Goal: Ask a question

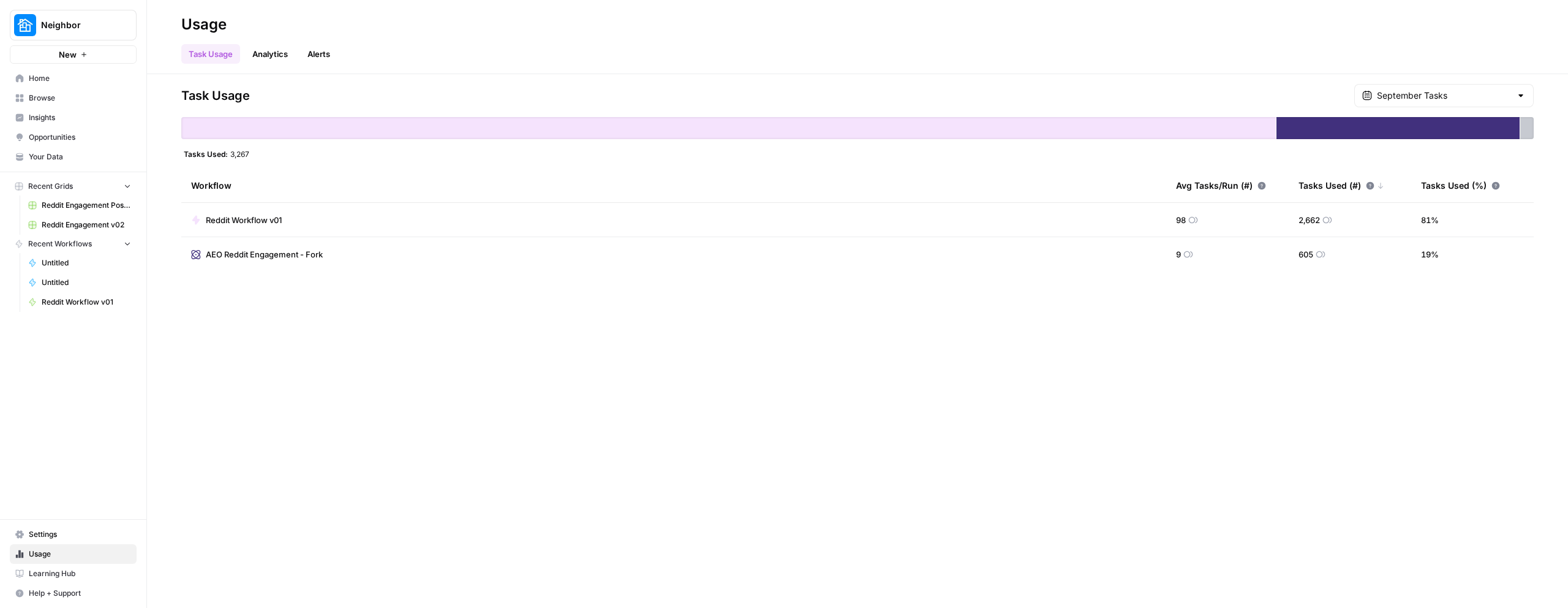
click at [72, 208] on span "Reddit Engagement Posting - RV" at bounding box center [86, 205] width 90 height 11
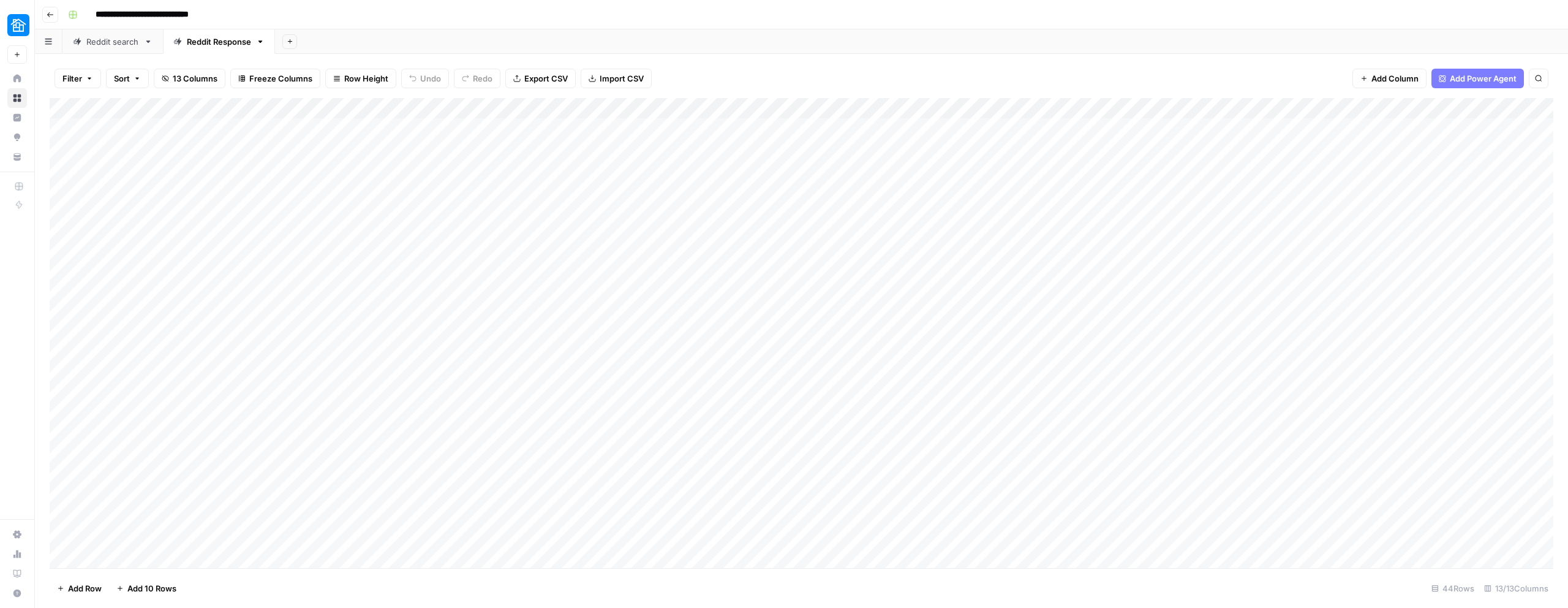
click at [129, 42] on div "Reddit search" at bounding box center [113, 42] width 53 height 12
click at [452, 111] on div "Add Column" at bounding box center [801, 332] width 1504 height 470
click at [415, 226] on span "Edit Workflow" at bounding box center [417, 229] width 107 height 12
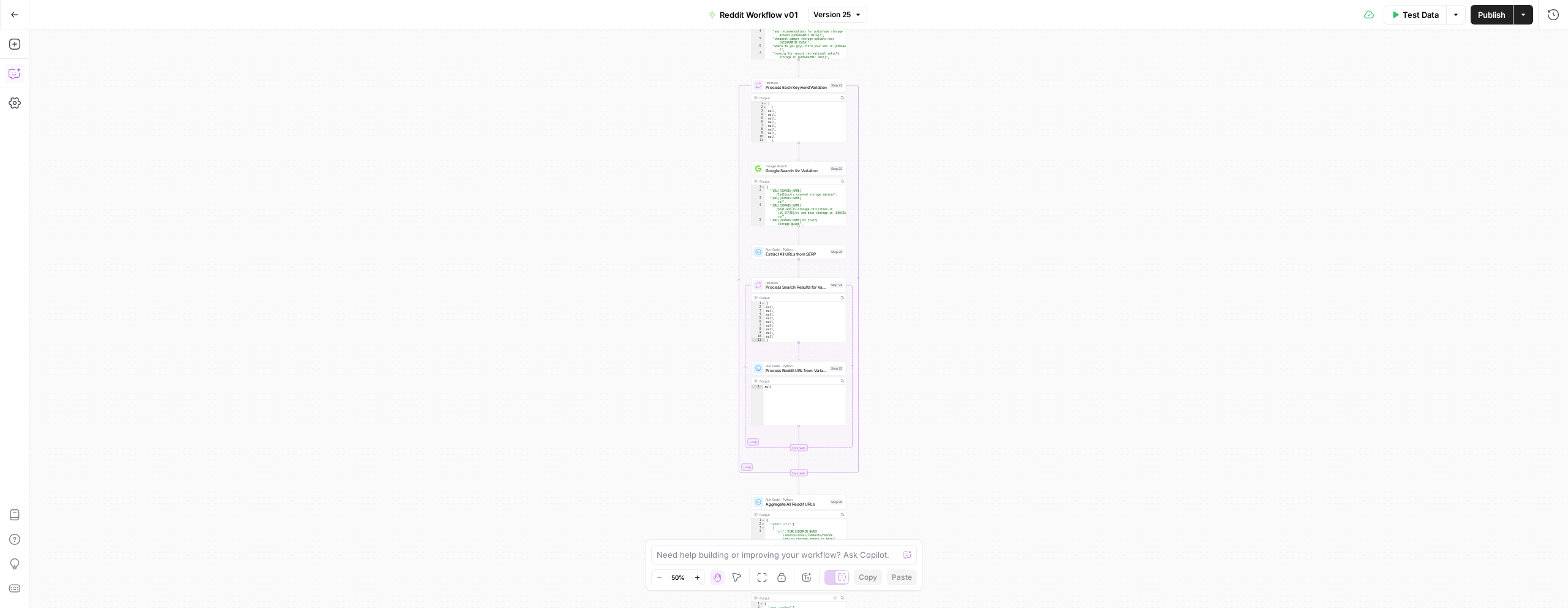
click at [15, 77] on icon "button" at bounding box center [14, 74] width 11 height 10
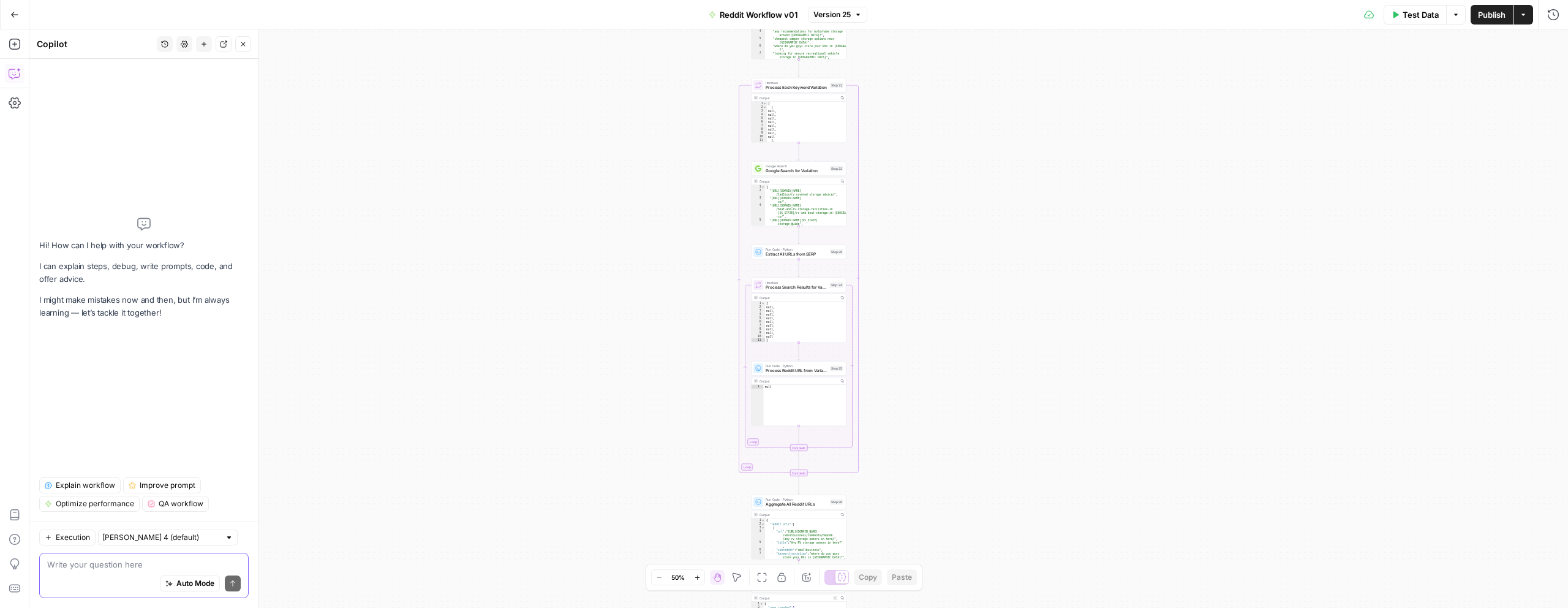
click at [62, 565] on textarea at bounding box center [143, 564] width 194 height 12
type textarea "Can you give me prompt that will recreate this workflow for me?"
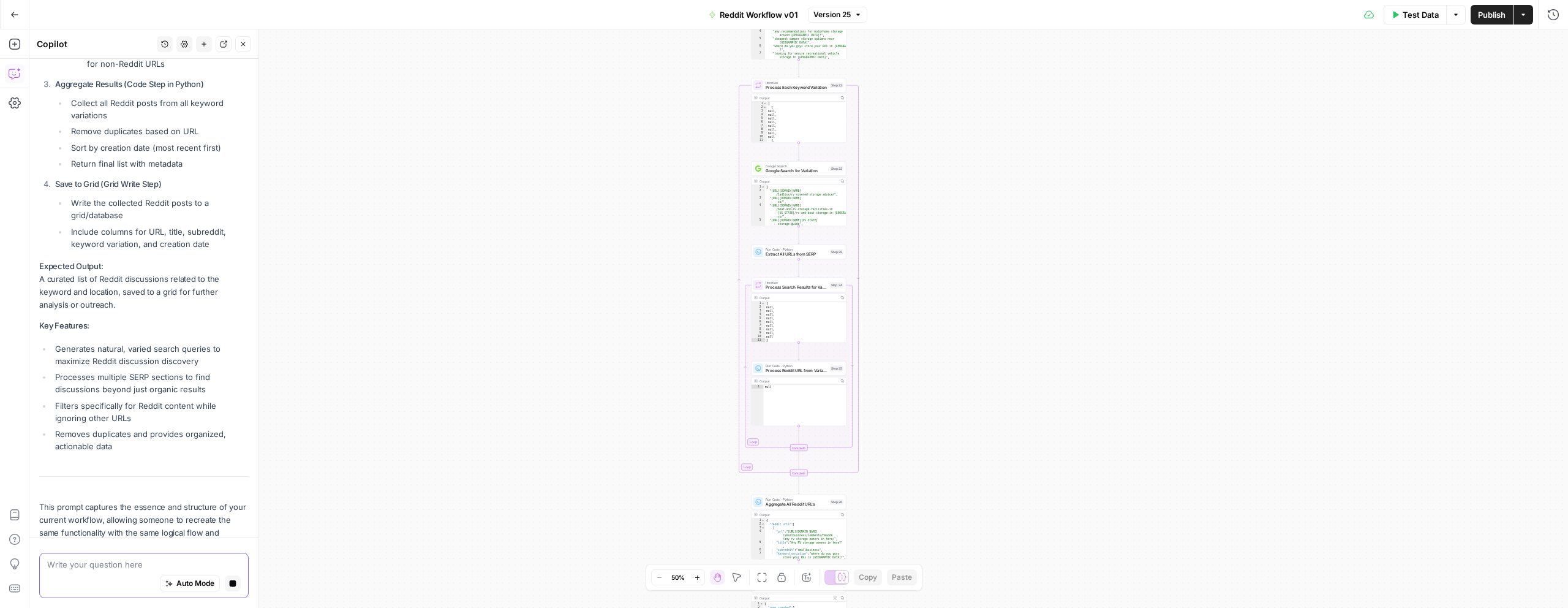
scroll to position [999, 0]
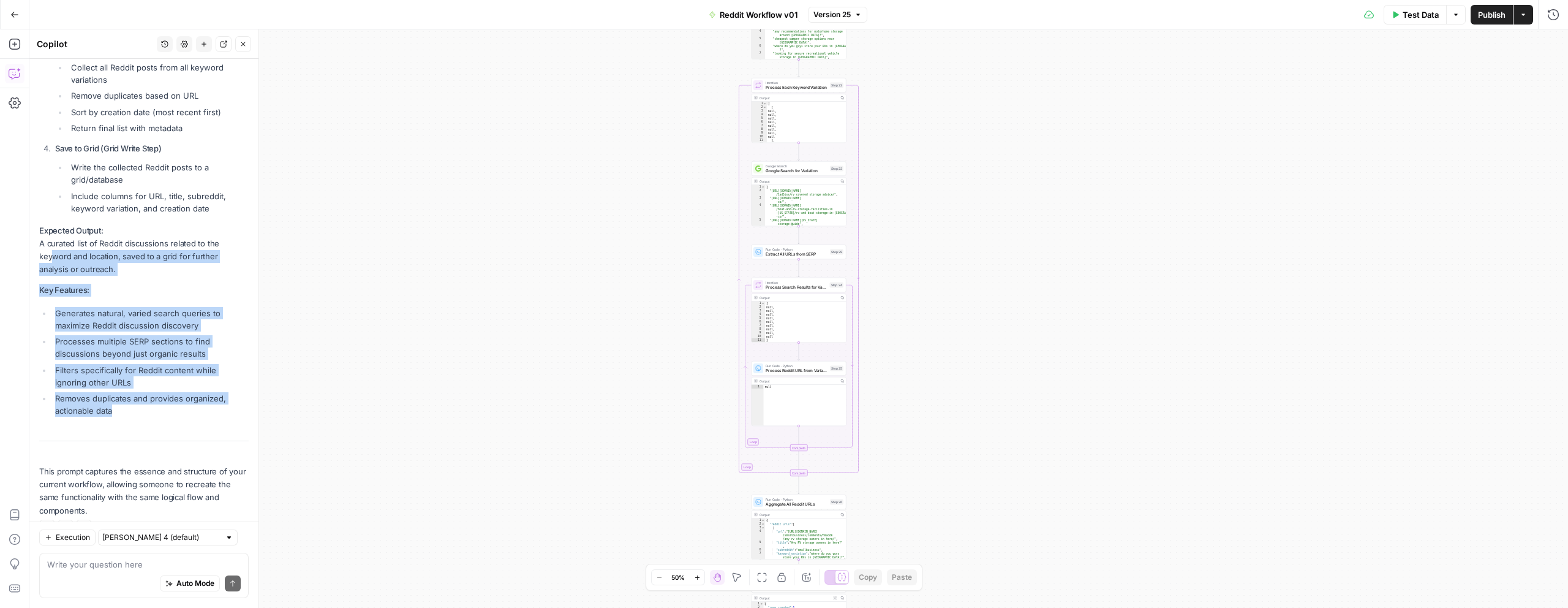
drag, startPoint x: 113, startPoint y: 398, endPoint x: 52, endPoint y: 243, distance: 166.6
click at [129, 392] on li "Removes duplicates and provides organized, actionable data" at bounding box center [151, 404] width 197 height 25
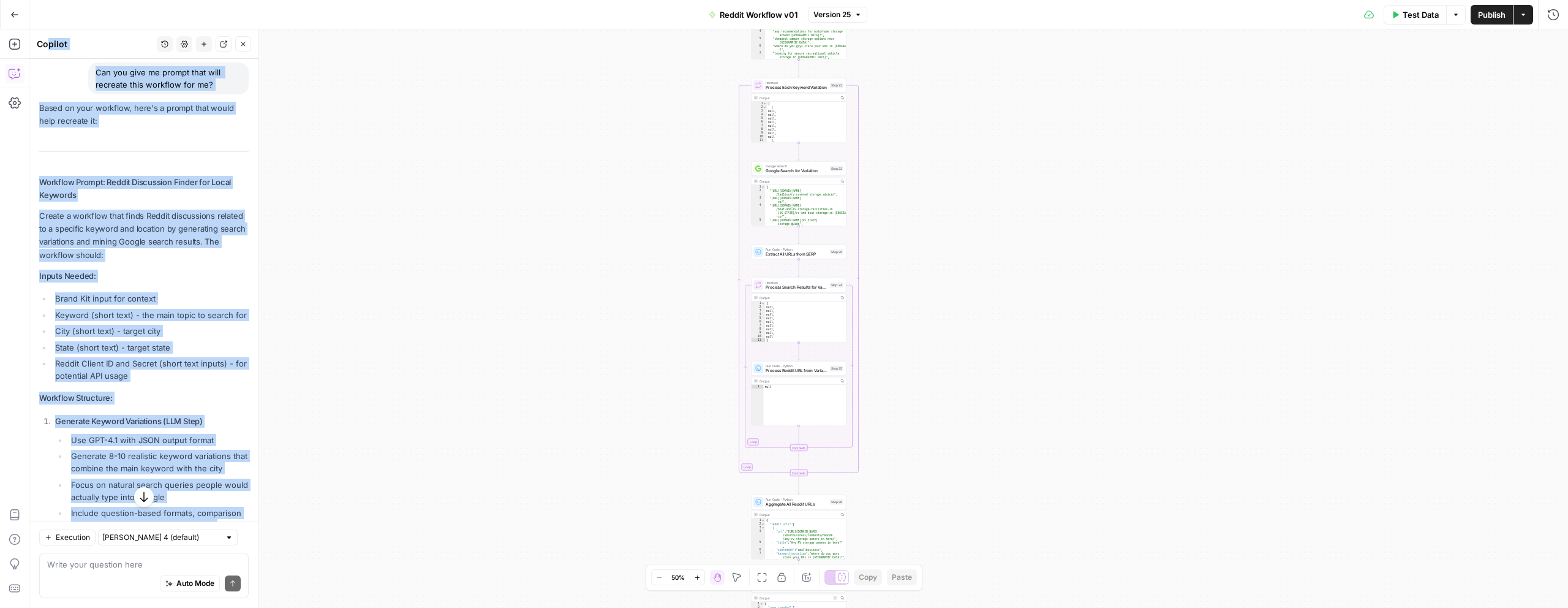
scroll to position [0, 0]
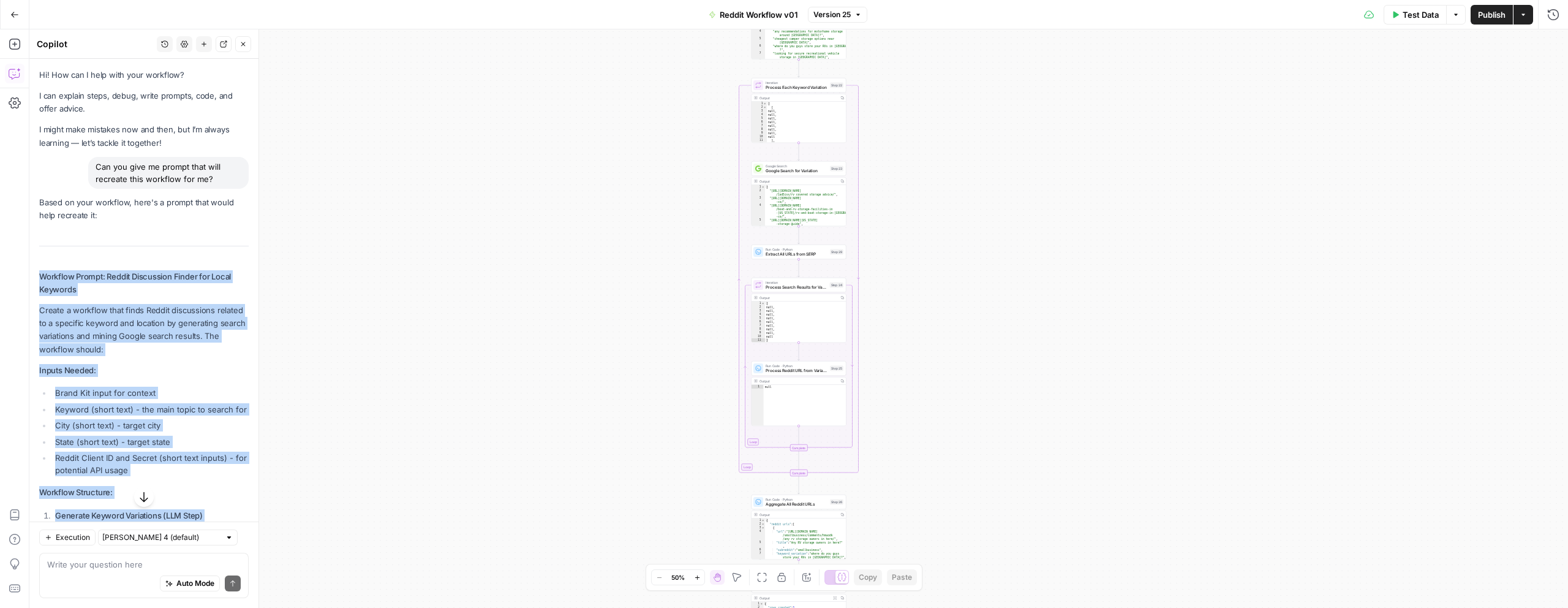
drag, startPoint x: 119, startPoint y: 402, endPoint x: 30, endPoint y: 278, distance: 152.6
copy div "Workflow Prompt: Reddit Discussion Finder for Local Keywords Create a workflow …"
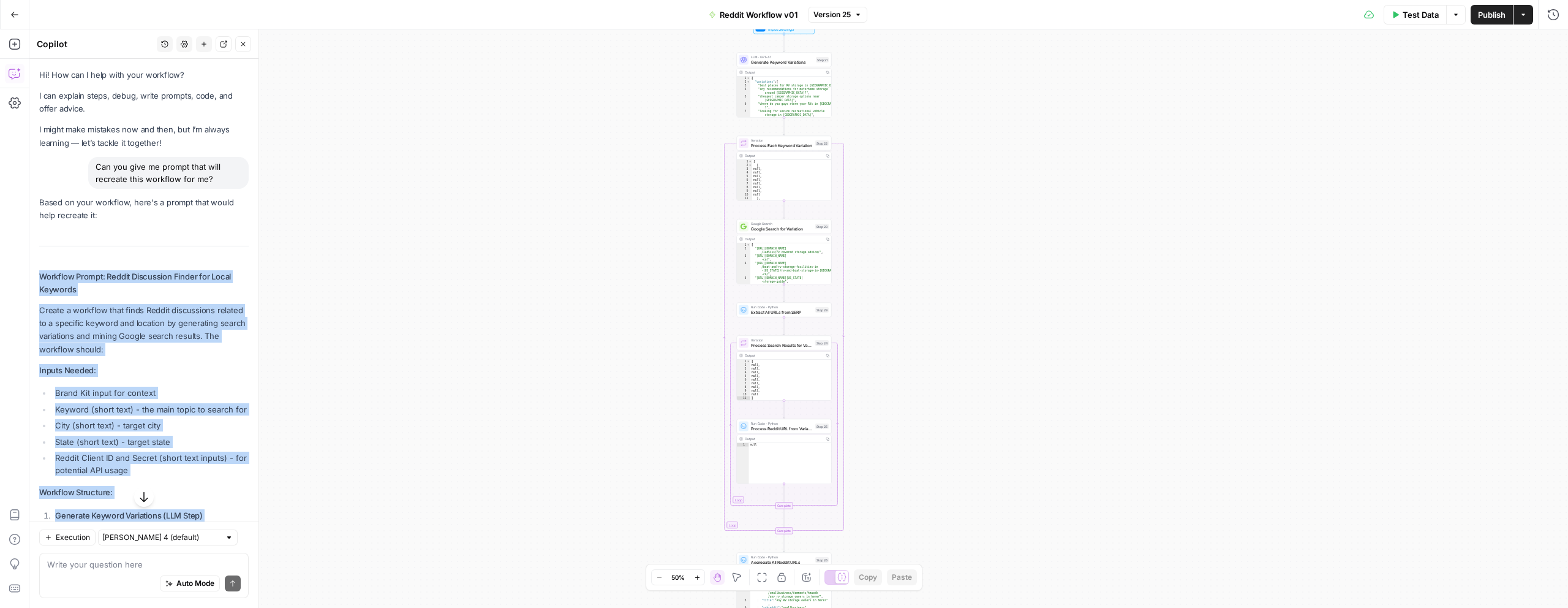
click at [987, 178] on div "Workflow Input Settings Inputs LLM · GPT-4.1 Generate Keyword Variations Step 2…" at bounding box center [798, 318] width 1539 height 579
